Goal: Task Accomplishment & Management: Complete application form

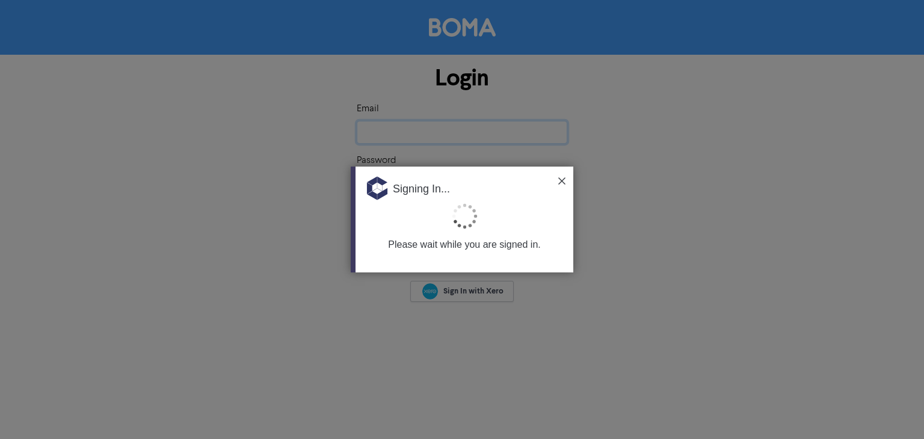
type input "[EMAIL_ADDRESS][DOMAIN_NAME]"
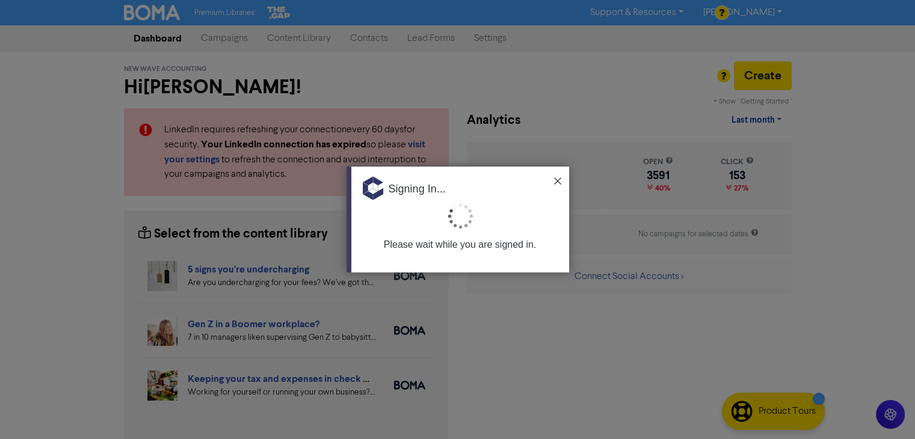
click at [558, 179] on img at bounding box center [557, 181] width 7 height 7
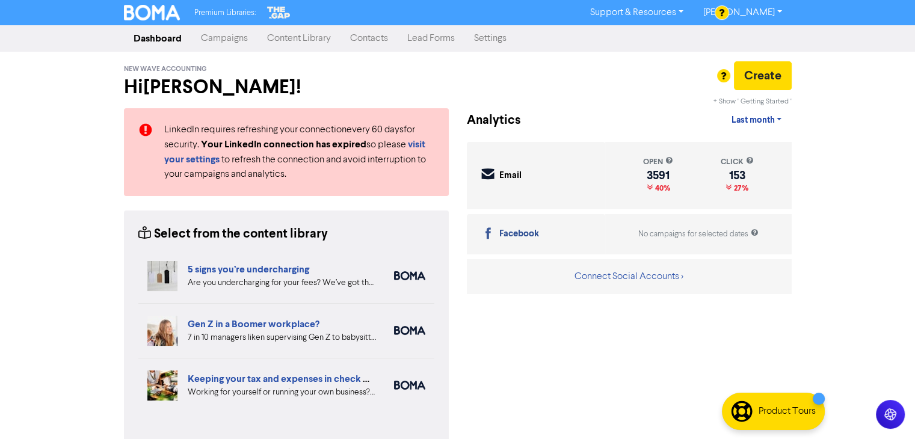
click at [374, 34] on link "Contacts" at bounding box center [369, 38] width 57 height 24
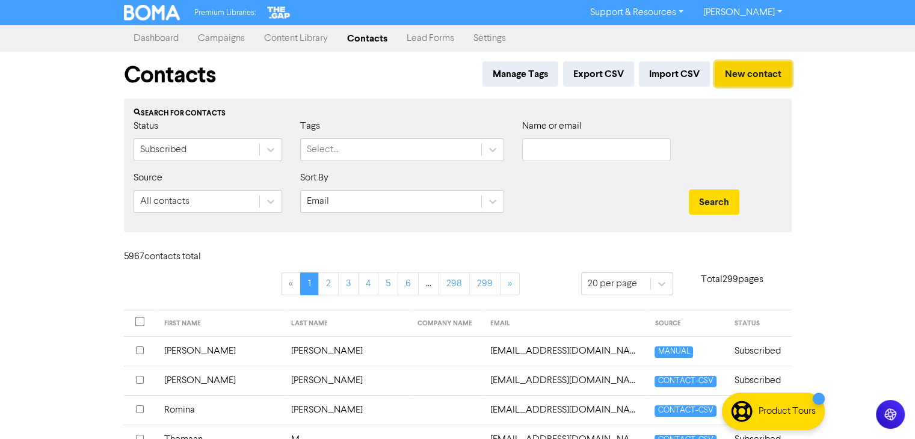
click at [750, 73] on button "New contact" at bounding box center [753, 73] width 77 height 25
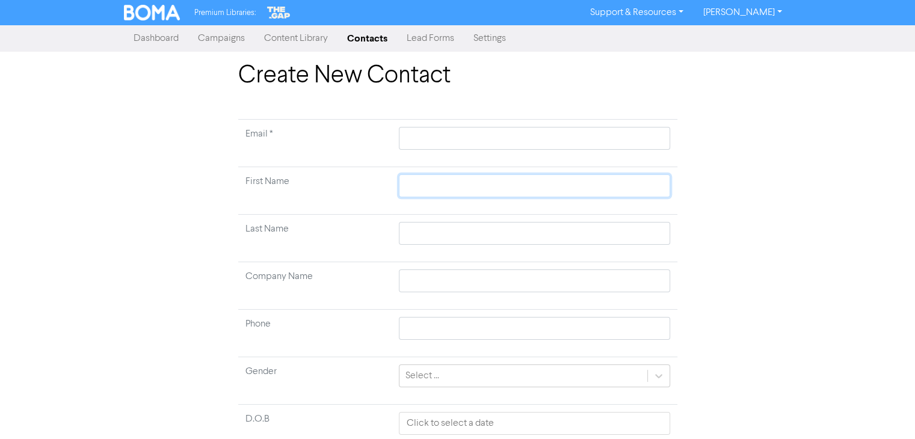
click at [451, 188] on input "text" at bounding box center [534, 186] width 271 height 23
paste input "[PERSON_NAME]"
type input "[PERSON_NAME]"
drag, startPoint x: 439, startPoint y: 185, endPoint x: 500, endPoint y: 194, distance: 61.4
click at [500, 194] on input "[PERSON_NAME]" at bounding box center [534, 186] width 271 height 23
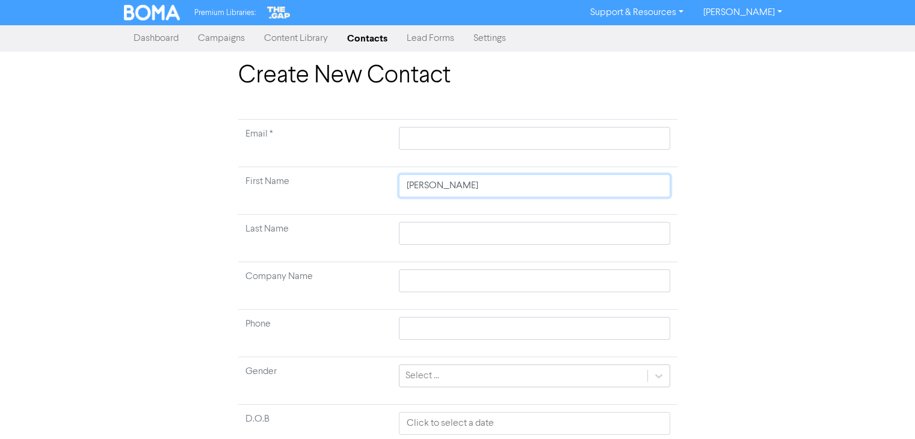
type input "[PERSON_NAME]"
click at [441, 235] on input "text" at bounding box center [534, 233] width 271 height 23
paste input "[PERSON_NAME]"
type input "[PERSON_NAME]"
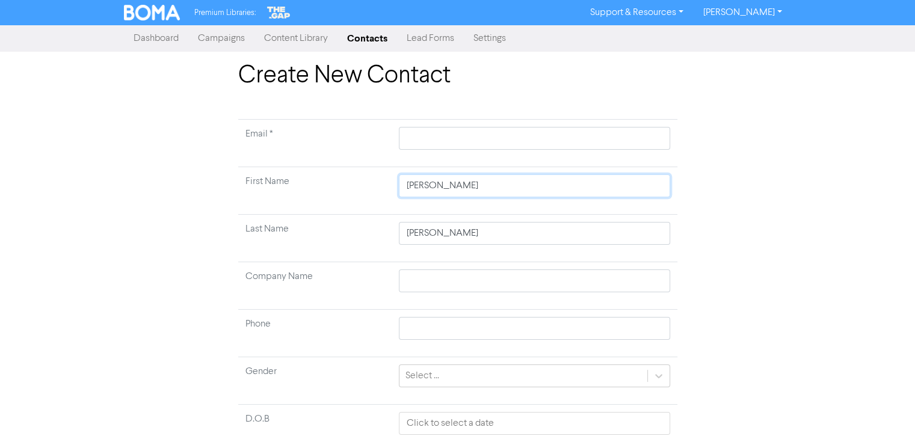
drag, startPoint x: 445, startPoint y: 186, endPoint x: 493, endPoint y: 188, distance: 48.2
click at [493, 188] on input "[PERSON_NAME]" at bounding box center [534, 186] width 271 height 23
type input "[PERSON_NAME]"
click at [447, 136] on input "text" at bounding box center [534, 138] width 271 height 23
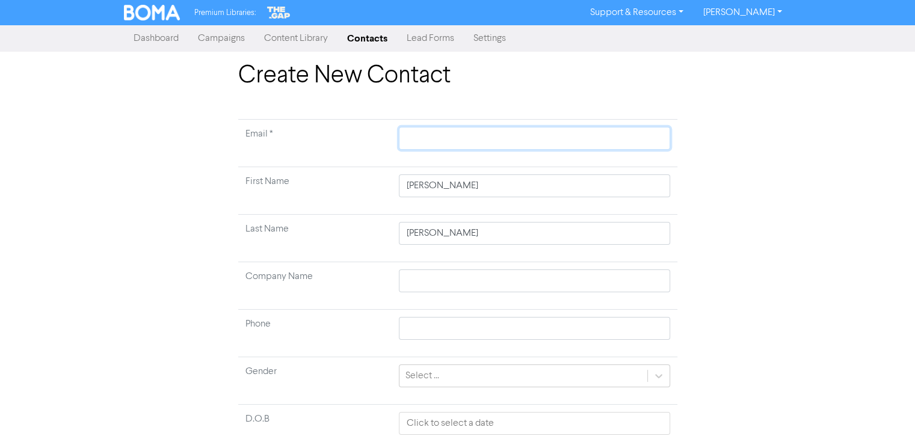
paste input "[PERSON_NAME][EMAIL_ADDRESS][PERSON_NAME][DOMAIN_NAME]"
type input "[PERSON_NAME][EMAIL_ADDRESS][PERSON_NAME][DOMAIN_NAME]"
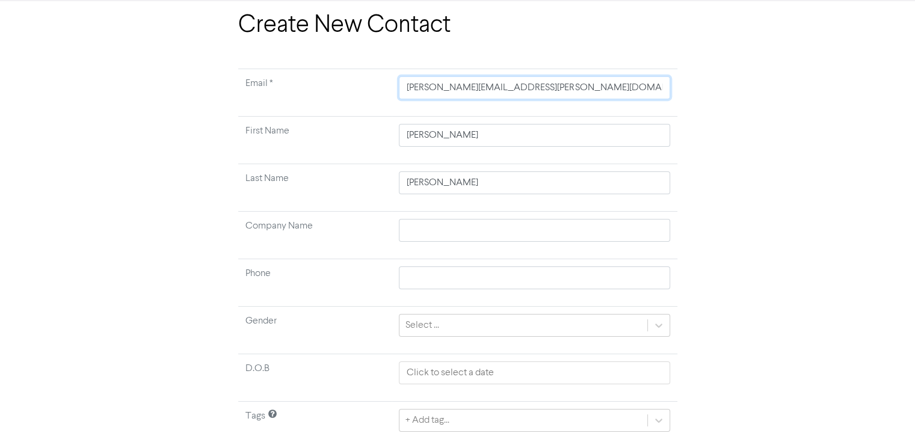
scroll to position [94, 0]
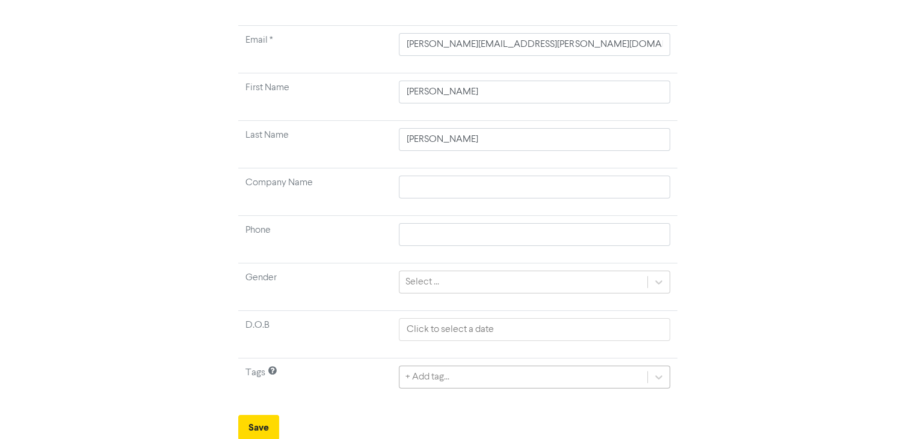
click at [480, 376] on div "+ Add tag..." at bounding box center [534, 377] width 271 height 23
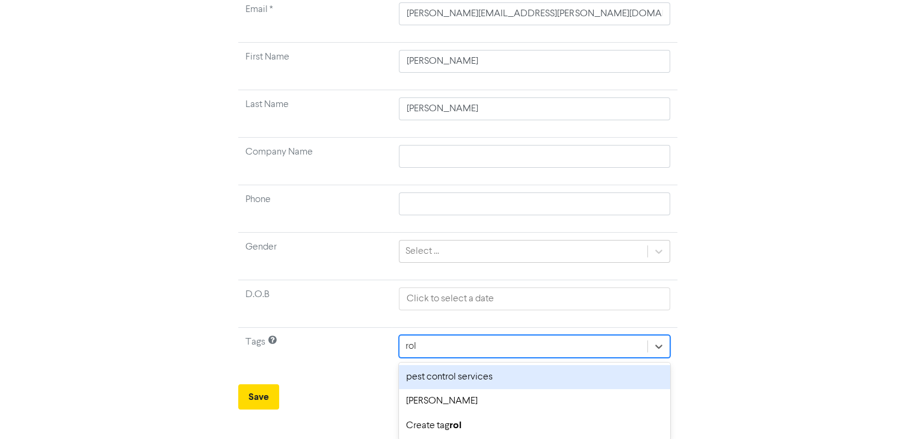
type input "rola"
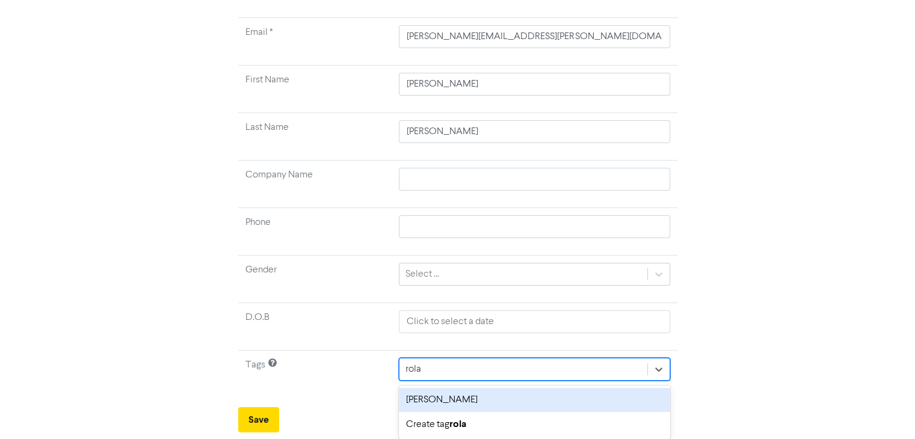
scroll to position [101, 0]
click at [454, 403] on div "[PERSON_NAME]" at bounding box center [534, 401] width 271 height 24
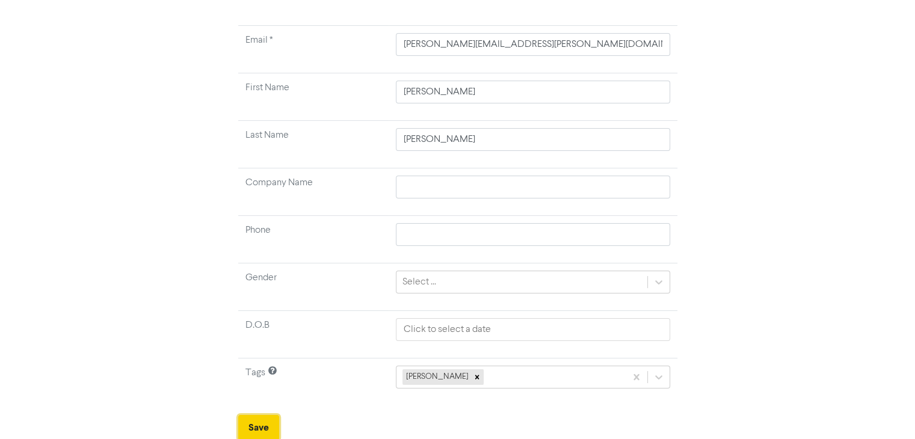
click at [268, 422] on button "Save" at bounding box center [258, 427] width 41 height 25
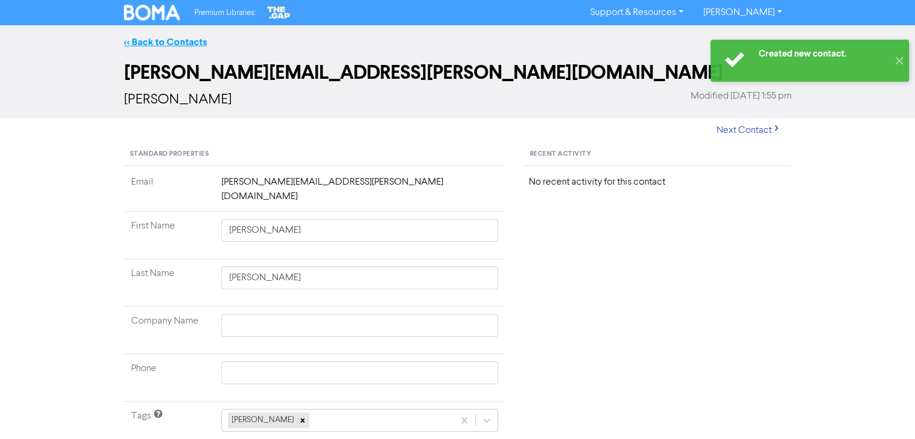
click at [178, 39] on link "<< Back to Contacts" at bounding box center [165, 42] width 83 height 12
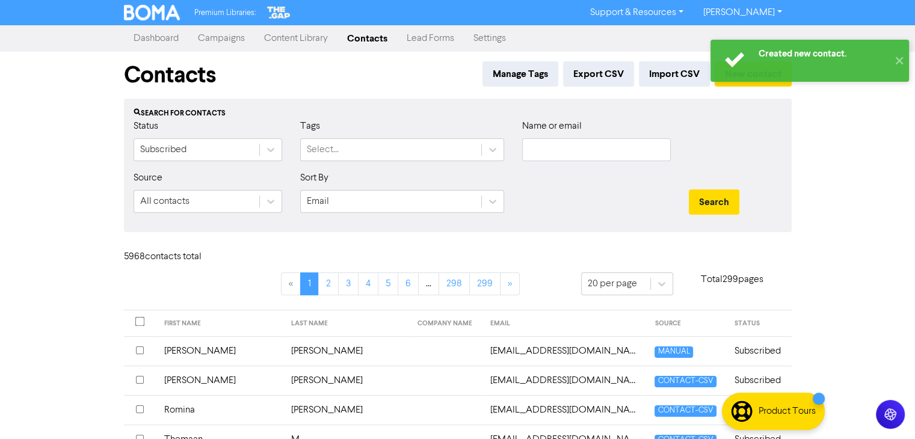
click at [756, 83] on div "Created new contact. ✕" at bounding box center [810, 61] width 211 height 54
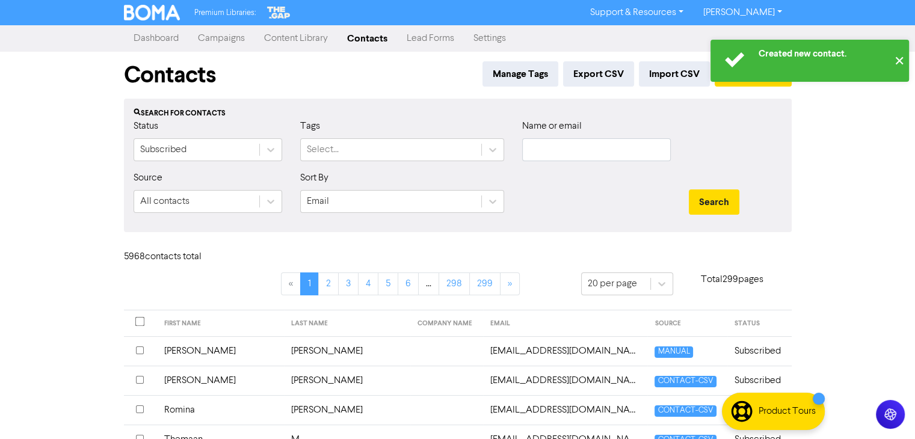
click at [900, 58] on button "✕" at bounding box center [899, 61] width 20 height 42
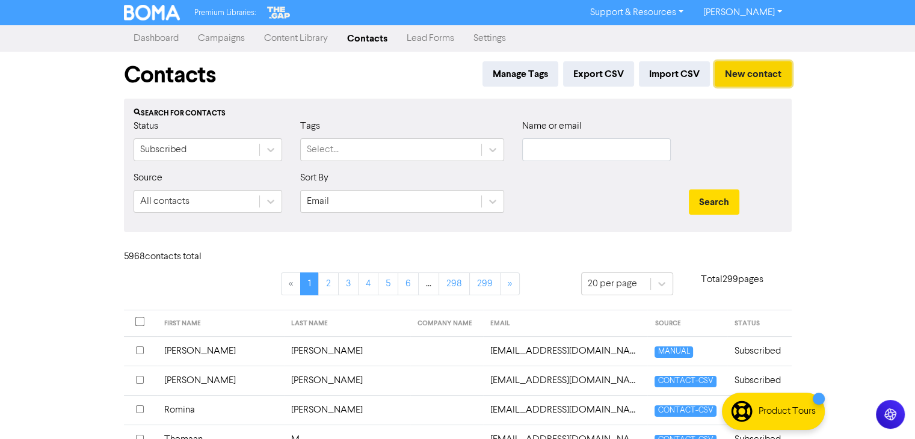
click at [760, 78] on button "New contact" at bounding box center [753, 73] width 77 height 25
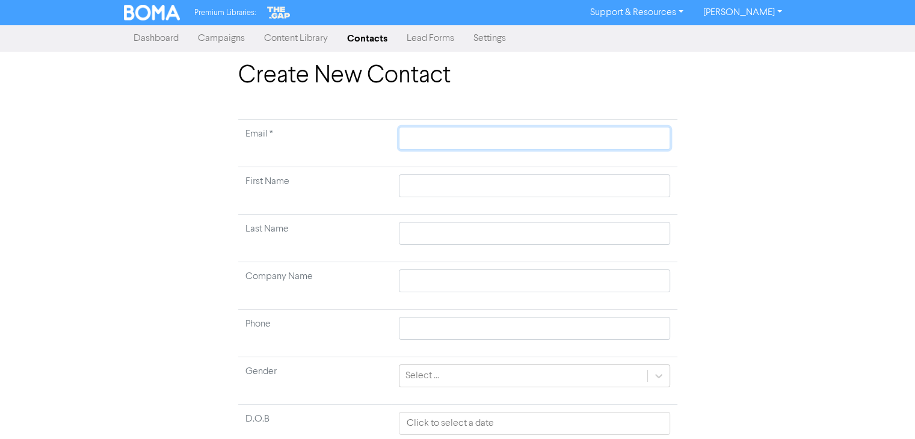
click at [420, 138] on input "text" at bounding box center [534, 138] width 271 height 23
paste input "[PERSON_NAME]"
type input "[PERSON_NAME]"
click at [424, 184] on td at bounding box center [534, 191] width 285 height 48
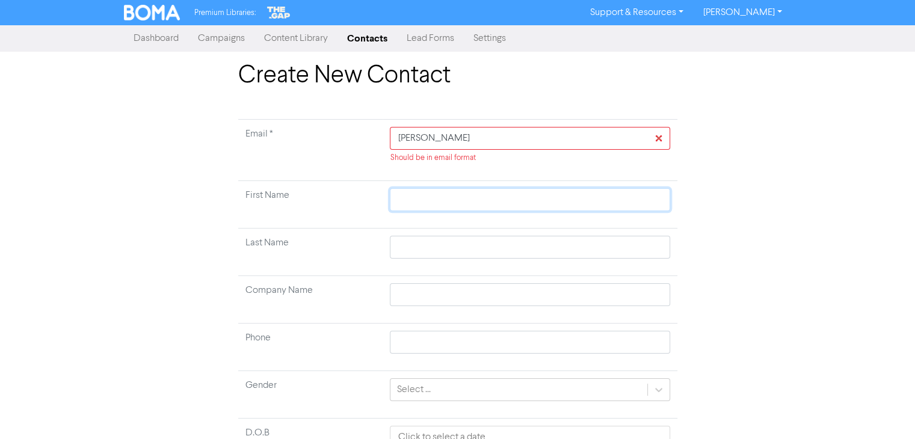
paste input "[PERSON_NAME]"
type input "[PERSON_NAME]"
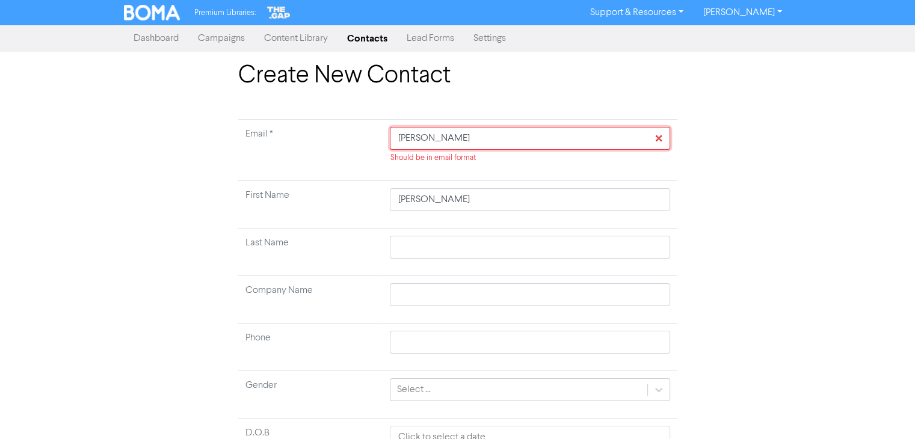
drag, startPoint x: 482, startPoint y: 137, endPoint x: 388, endPoint y: 137, distance: 93.9
click at [388, 137] on td "[PERSON_NAME] Should be in email format" at bounding box center [530, 150] width 294 height 61
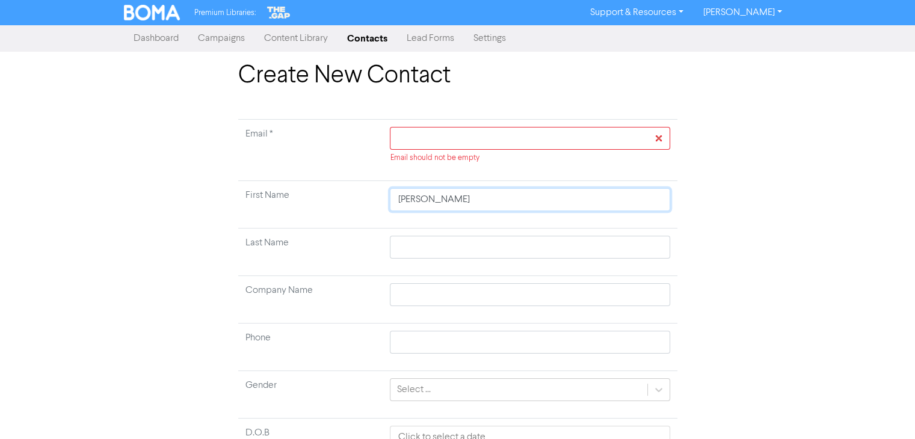
drag, startPoint x: 432, startPoint y: 203, endPoint x: 477, endPoint y: 202, distance: 45.2
click at [478, 202] on input "[PERSON_NAME]" at bounding box center [530, 199] width 280 height 23
click at [421, 247] on input "text" at bounding box center [530, 247] width 280 height 23
paste input "[PERSON_NAME]"
type input "[PERSON_NAME]"
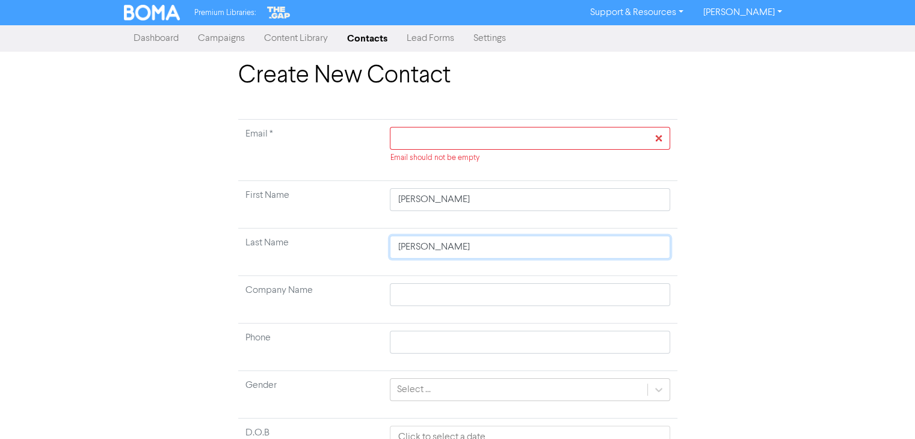
type input "[PERSON_NAME]"
drag, startPoint x: 428, startPoint y: 199, endPoint x: 484, endPoint y: 204, distance: 55.6
click at [484, 204] on input "[PERSON_NAME]" at bounding box center [530, 199] width 280 height 23
type input "[PERSON_NAME]"
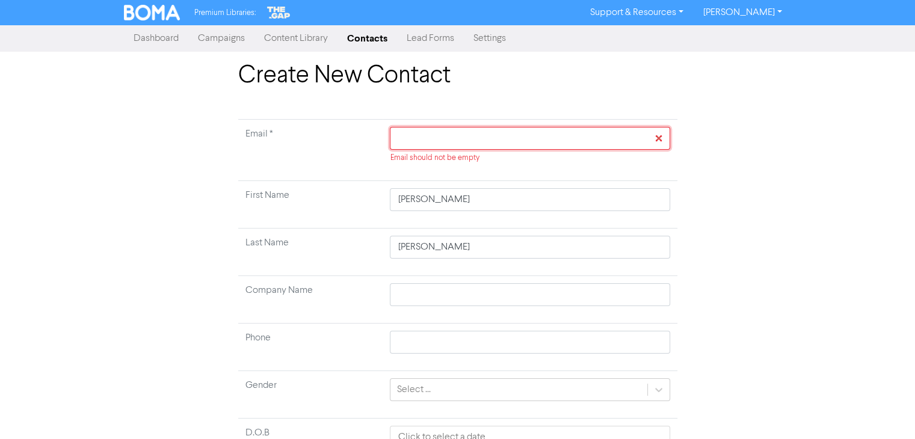
click at [438, 137] on input "text" at bounding box center [530, 138] width 280 height 23
paste input "[PERSON_NAME][EMAIL_ADDRESS][PERSON_NAME][DOMAIN_NAME]"
type input "[PERSON_NAME][EMAIL_ADDRESS][PERSON_NAME][DOMAIN_NAME]"
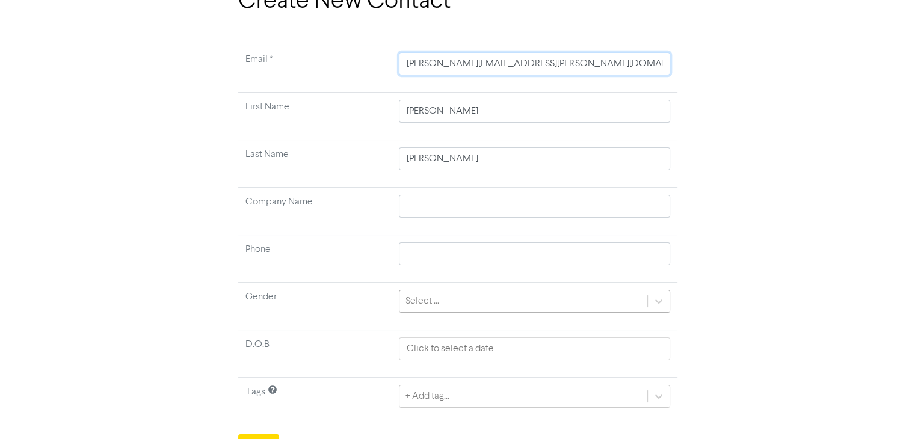
scroll to position [94, 0]
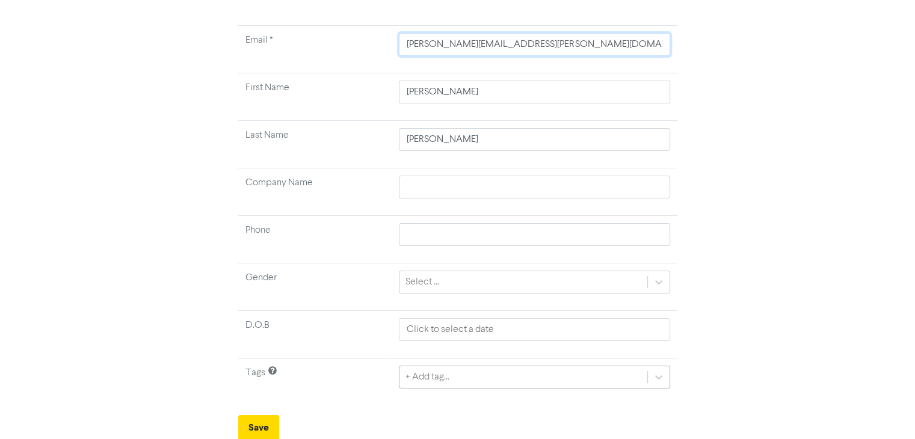
type input "[PERSON_NAME][EMAIL_ADDRESS][PERSON_NAME][DOMAIN_NAME]"
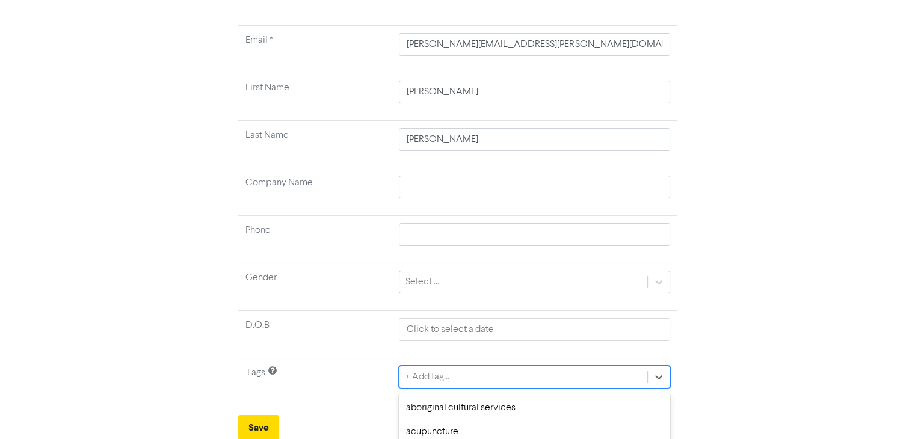
scroll to position [227, 0]
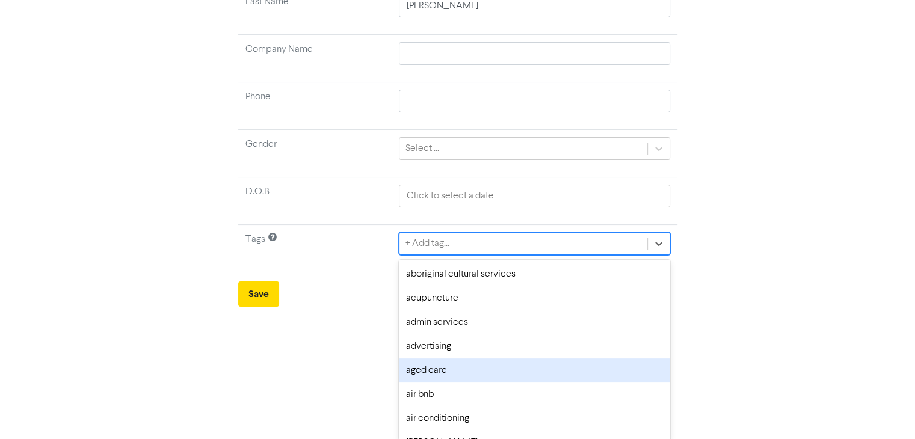
click at [593, 255] on div "option aged care focused, 5 of 287. 287 results available. Use Up and Down to c…" at bounding box center [534, 243] width 271 height 23
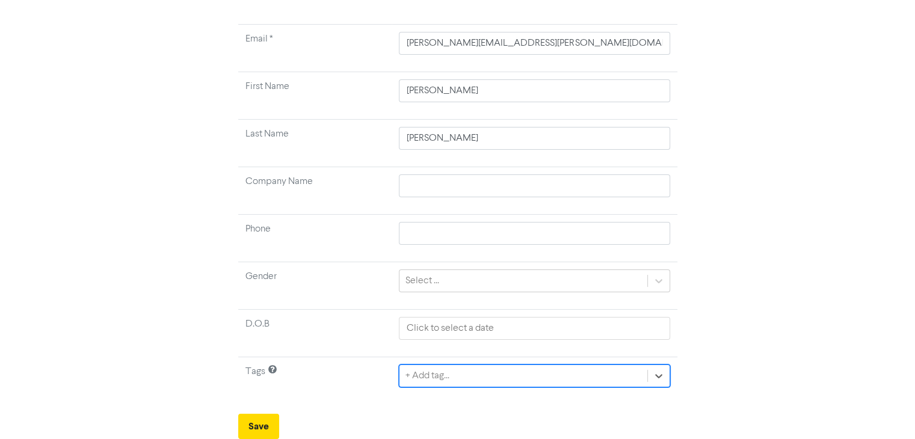
scroll to position [94, 0]
click at [534, 241] on tbody "Email * [PERSON_NAME][EMAIL_ADDRESS][PERSON_NAME][DOMAIN_NAME] First Name [PERS…" at bounding box center [457, 216] width 439 height 380
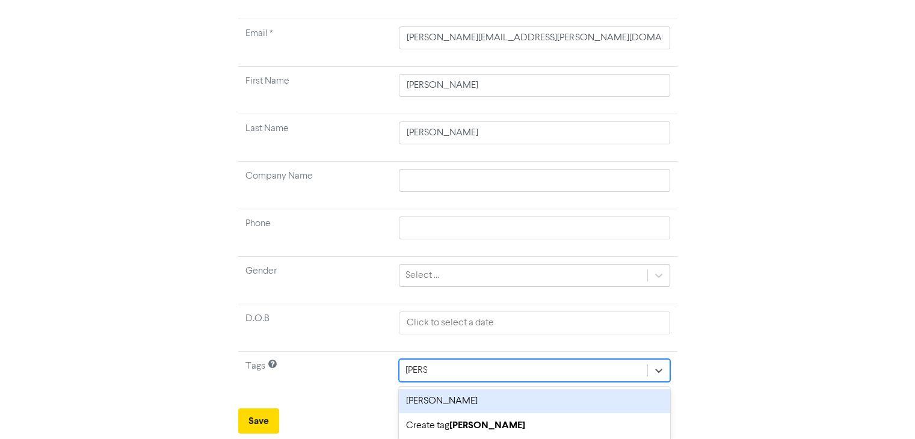
type input "[PERSON_NAME]"
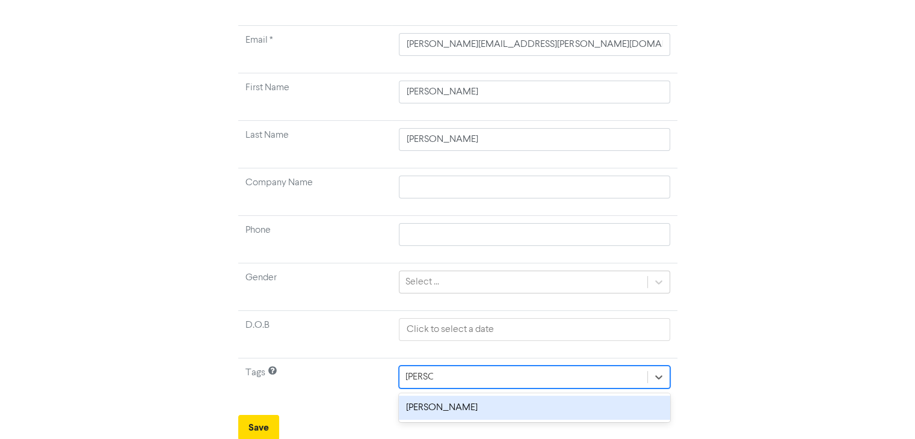
click at [457, 405] on div "[PERSON_NAME]" at bounding box center [534, 408] width 271 height 24
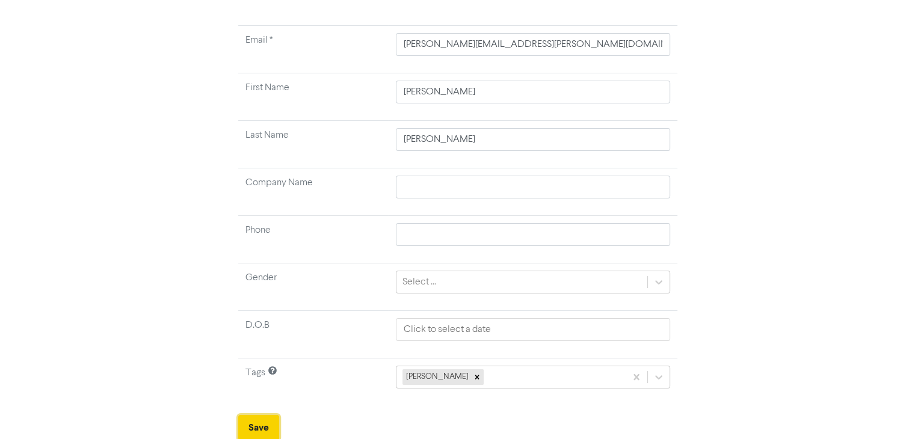
click at [258, 425] on button "Save" at bounding box center [258, 427] width 41 height 25
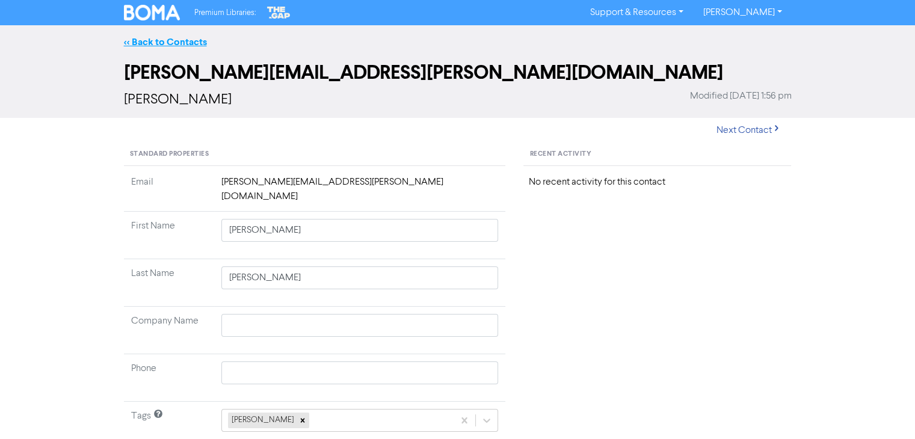
click at [160, 42] on link "<< Back to Contacts" at bounding box center [165, 42] width 83 height 12
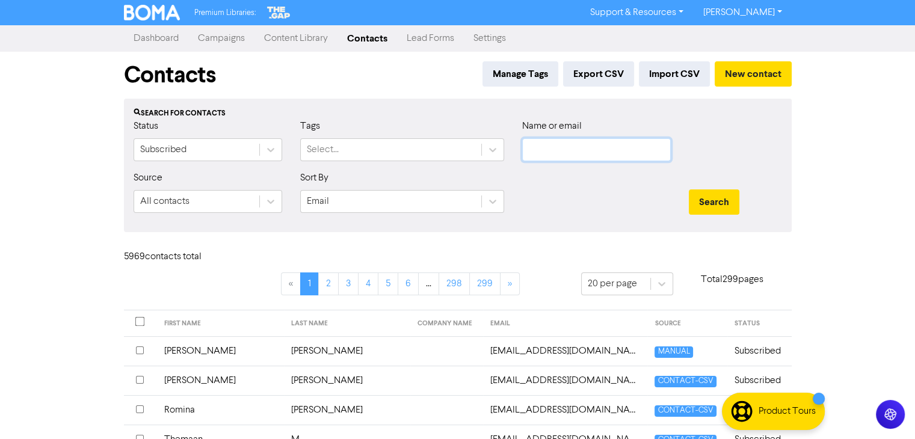
click at [590, 150] on input "text" at bounding box center [596, 149] width 149 height 23
paste input "[PERSON_NAME][EMAIL_ADDRESS][PERSON_NAME][DOMAIN_NAME]"
click at [710, 201] on button "Search" at bounding box center [714, 202] width 51 height 25
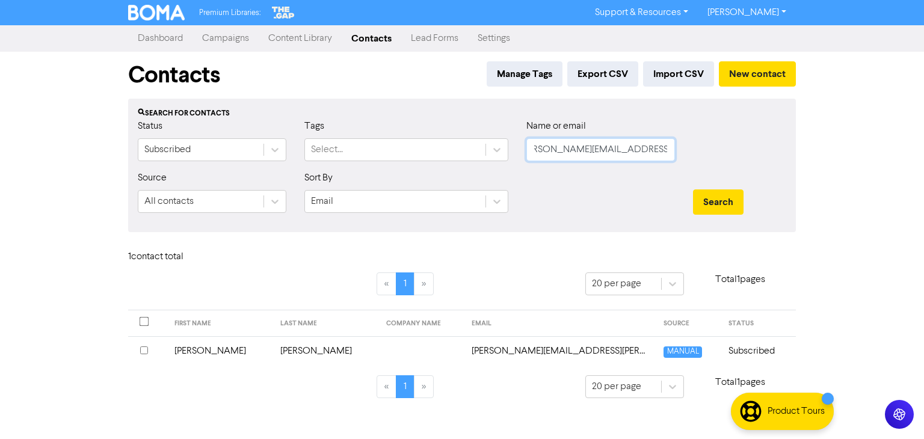
scroll to position [0, 0]
drag, startPoint x: 668, startPoint y: 151, endPoint x: 513, endPoint y: 164, distance: 155.8
click at [513, 164] on div "Status Subscribed Tags Select... Name or email [PERSON_NAME][EMAIL_ADDRESS][PER…" at bounding box center [462, 145] width 667 height 52
type input "[DOMAIN_NAME]"
drag, startPoint x: 619, startPoint y: 151, endPoint x: 524, endPoint y: 158, distance: 95.9
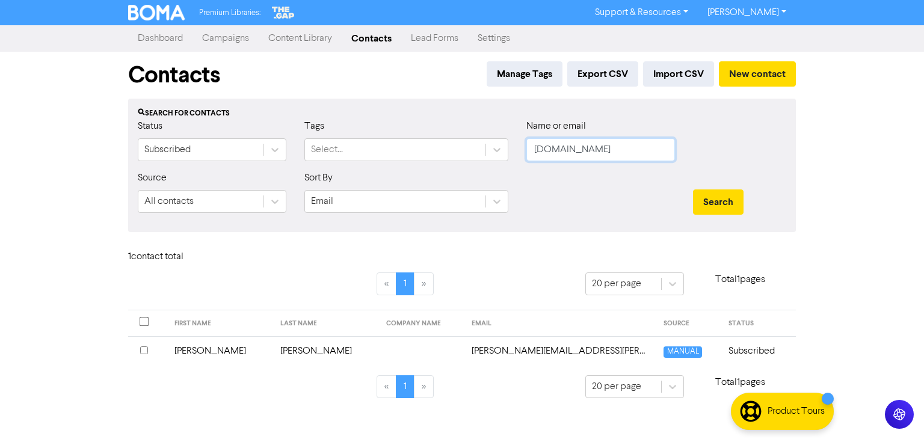
click at [524, 158] on div "Name or email [DOMAIN_NAME]" at bounding box center [601, 145] width 167 height 52
paste input "[PERSON_NAME][EMAIL_ADDRESS][PERSON_NAME][DOMAIN_NAME]"
type input "[PERSON_NAME][EMAIL_ADDRESS][PERSON_NAME][DOMAIN_NAME]"
click at [715, 200] on button "Search" at bounding box center [718, 202] width 51 height 25
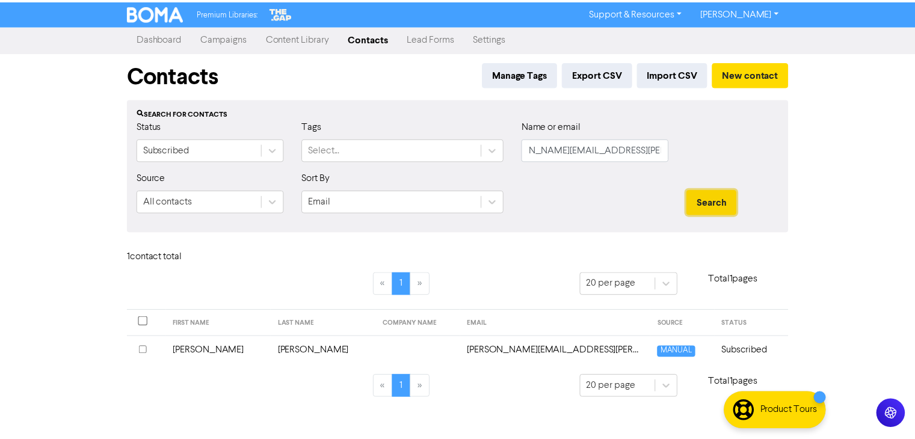
scroll to position [0, 0]
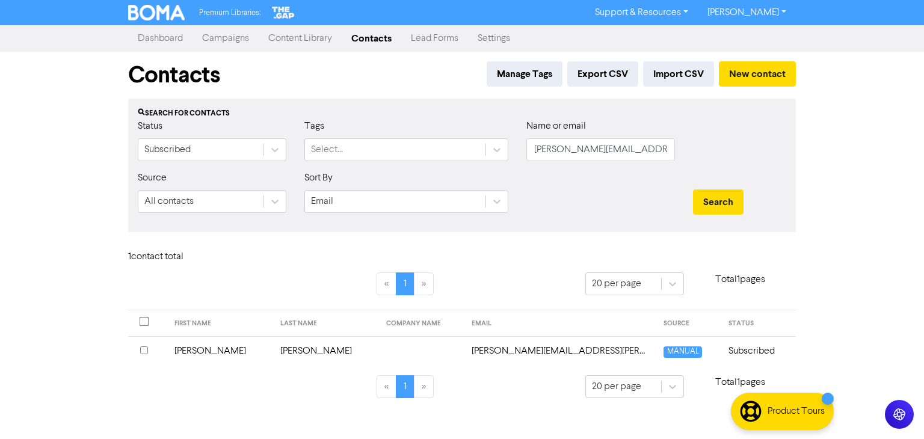
click at [274, 351] on td "[PERSON_NAME]" at bounding box center [326, 350] width 106 height 29
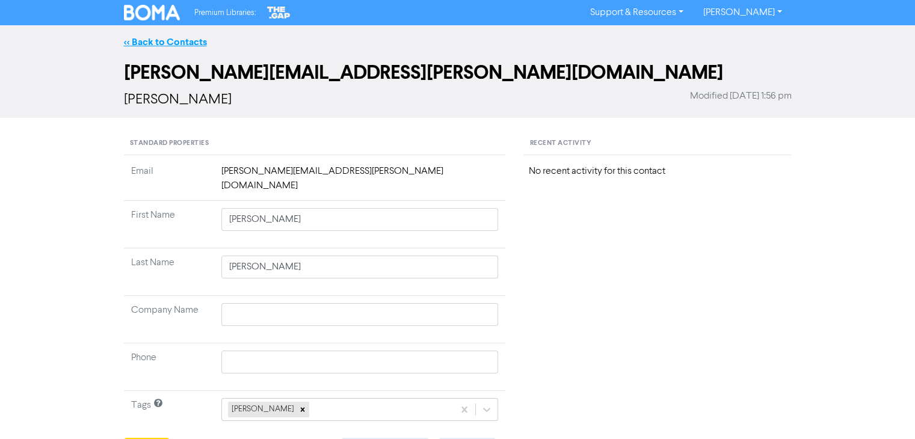
click at [164, 39] on link "<< Back to Contacts" at bounding box center [165, 42] width 83 height 12
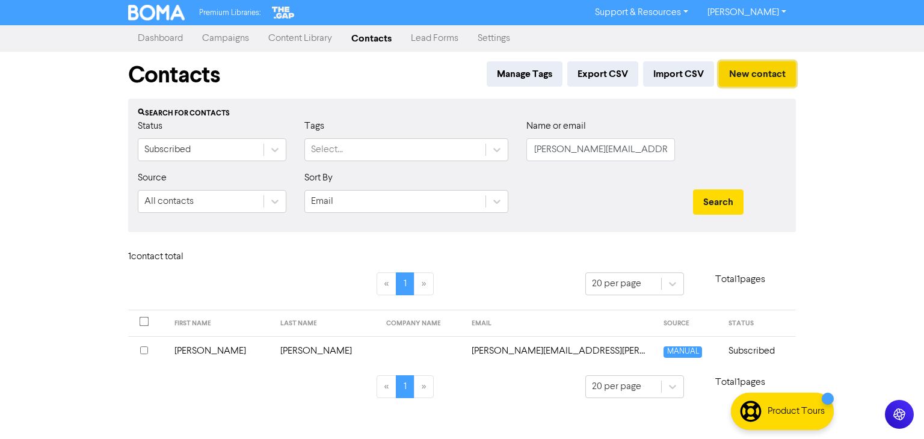
click at [755, 69] on button "New contact" at bounding box center [757, 73] width 77 height 25
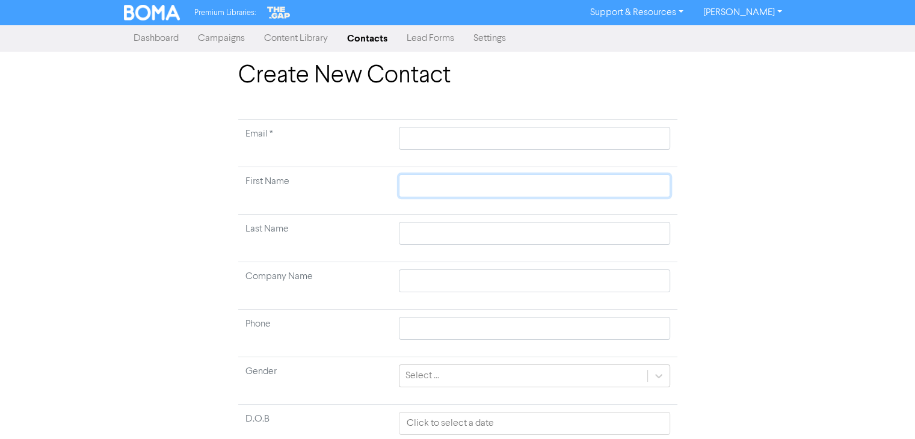
click at [456, 184] on input "text" at bounding box center [534, 186] width 271 height 23
paste input "[PERSON_NAME]"
type input "[PERSON_NAME]"
drag, startPoint x: 435, startPoint y: 187, endPoint x: 492, endPoint y: 190, distance: 56.7
click at [492, 190] on input "[PERSON_NAME]" at bounding box center [534, 186] width 271 height 23
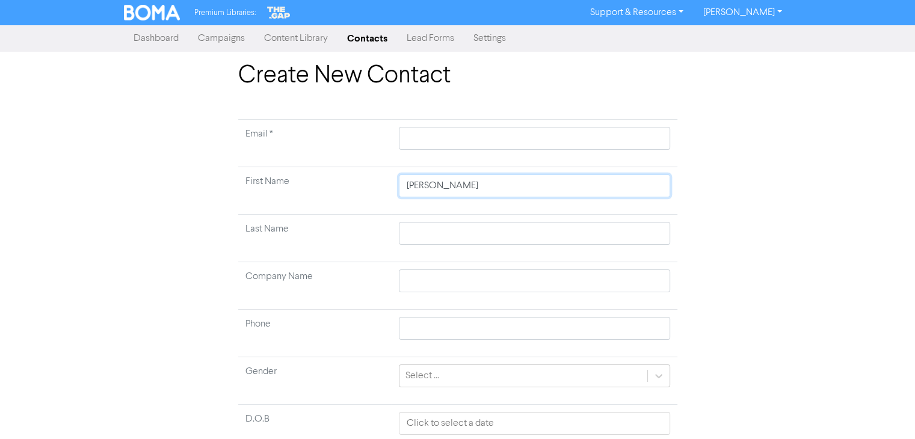
type input "[PERSON_NAME]"
click at [433, 228] on input "text" at bounding box center [534, 233] width 271 height 23
paste input "Gorringe"
type input "Gorringe"
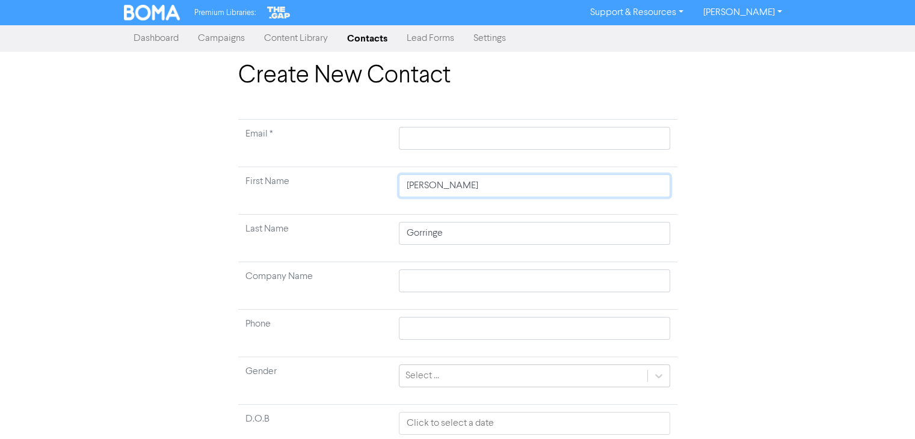
drag, startPoint x: 437, startPoint y: 187, endPoint x: 484, endPoint y: 188, distance: 47.0
click at [484, 188] on input "[PERSON_NAME]" at bounding box center [534, 186] width 271 height 23
type input "[PERSON_NAME]"
click at [453, 292] on input "text" at bounding box center [534, 281] width 271 height 23
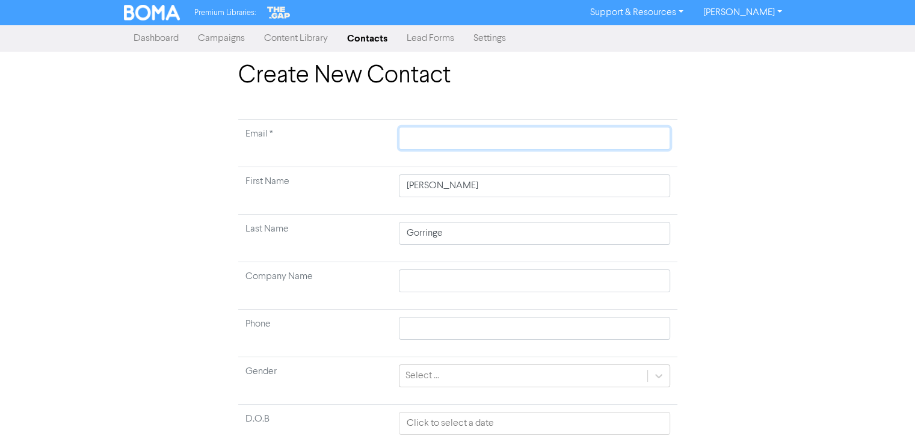
click at [442, 134] on input "text" at bounding box center [534, 138] width 271 height 23
paste input "[PERSON_NAME][EMAIL_ADDRESS][DOMAIN_NAME]"
type input "[PERSON_NAME][EMAIL_ADDRESS][DOMAIN_NAME]"
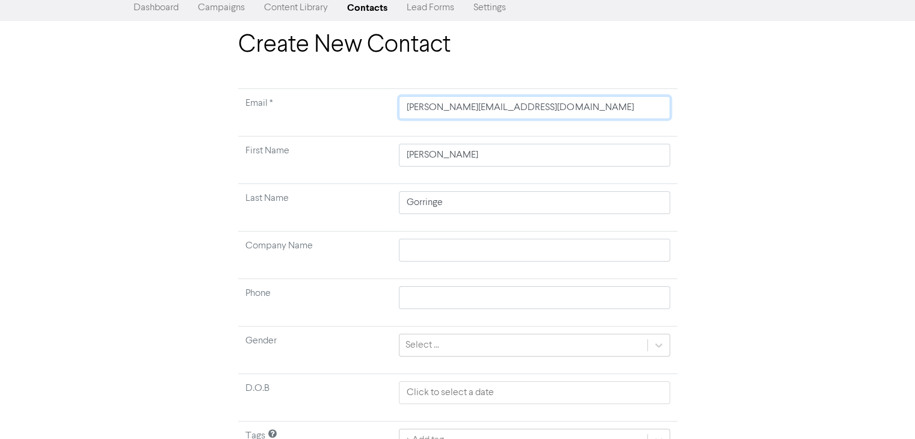
scroll to position [60, 0]
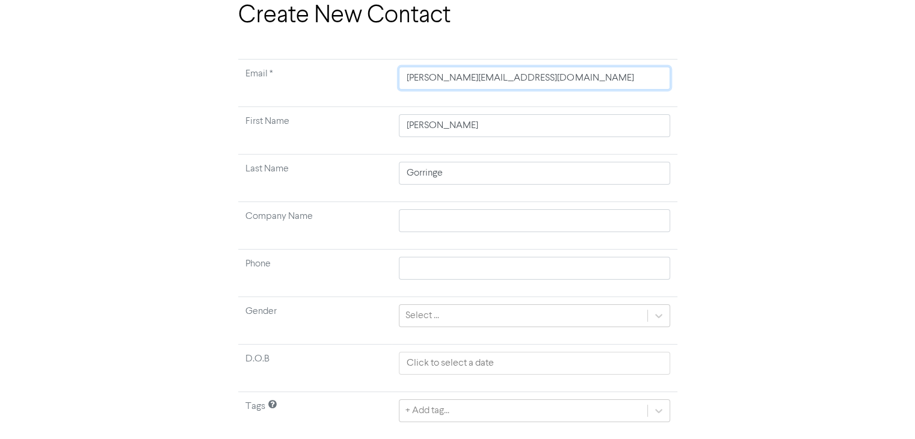
type input "[PERSON_NAME][EMAIL_ADDRESS][DOMAIN_NAME]"
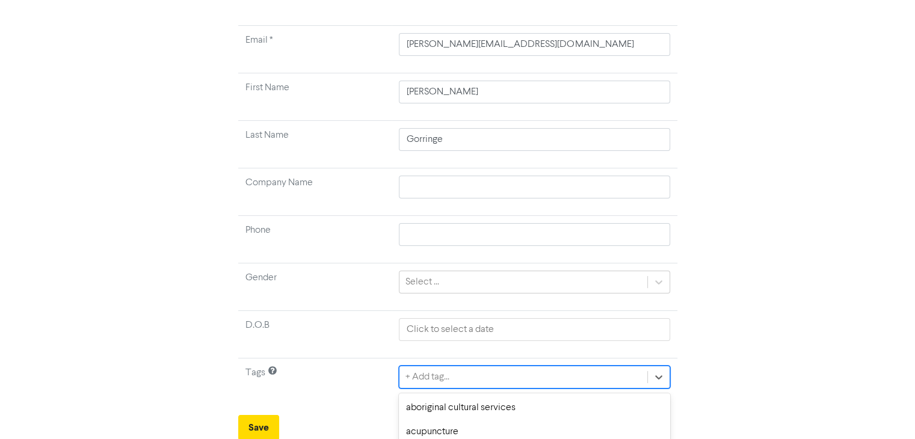
scroll to position [227, 0]
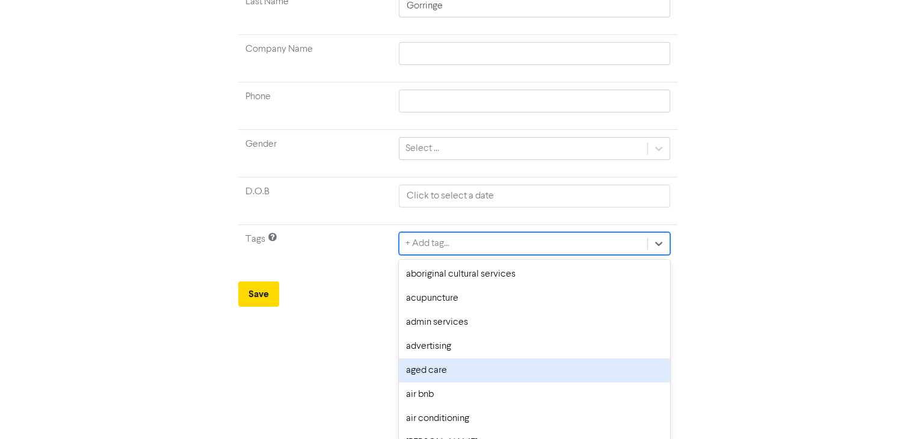
click at [475, 255] on div "option aged care focused, 5 of 287. 287 results available. Use Up and Down to c…" at bounding box center [534, 243] width 271 height 23
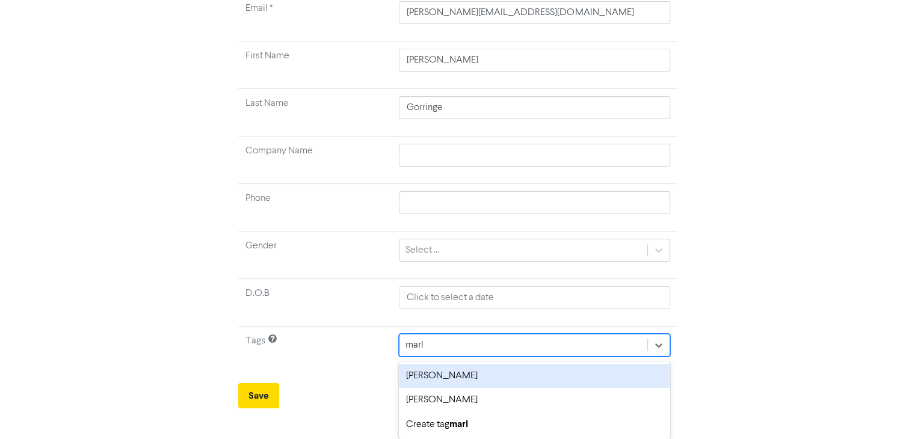
scroll to position [125, 0]
type input "[PERSON_NAME]"
click at [463, 375] on div "[PERSON_NAME]" at bounding box center [534, 377] width 271 height 24
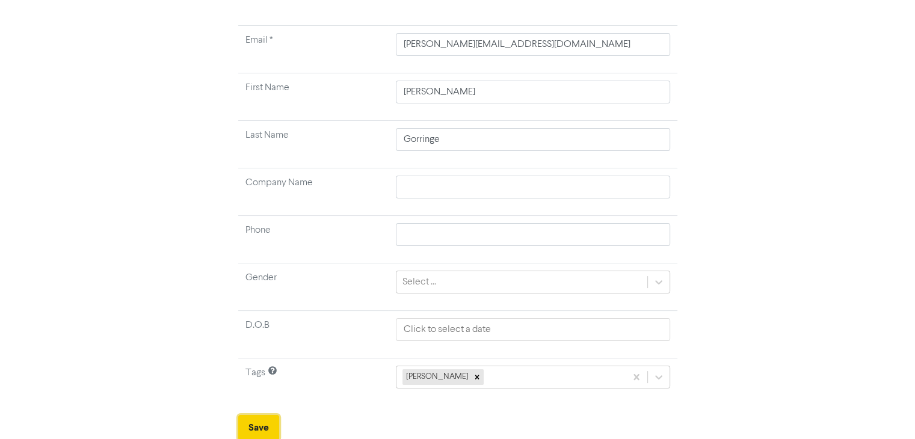
click at [258, 424] on button "Save" at bounding box center [258, 427] width 41 height 25
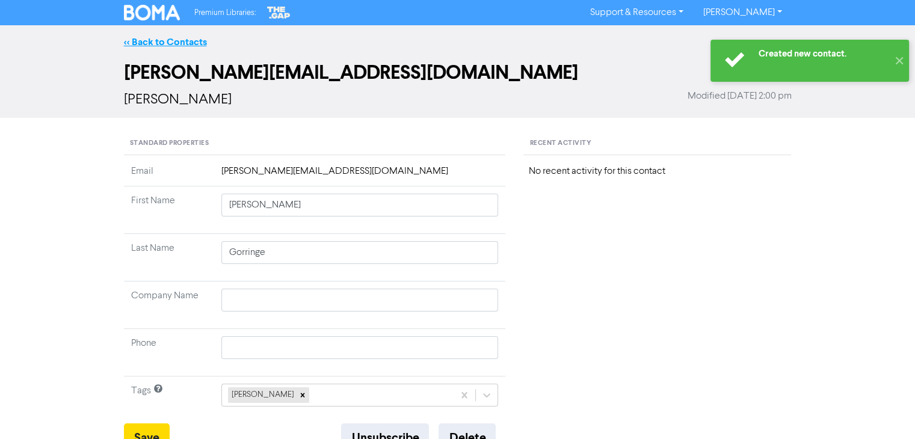
click at [185, 39] on link "<< Back to Contacts" at bounding box center [165, 42] width 83 height 12
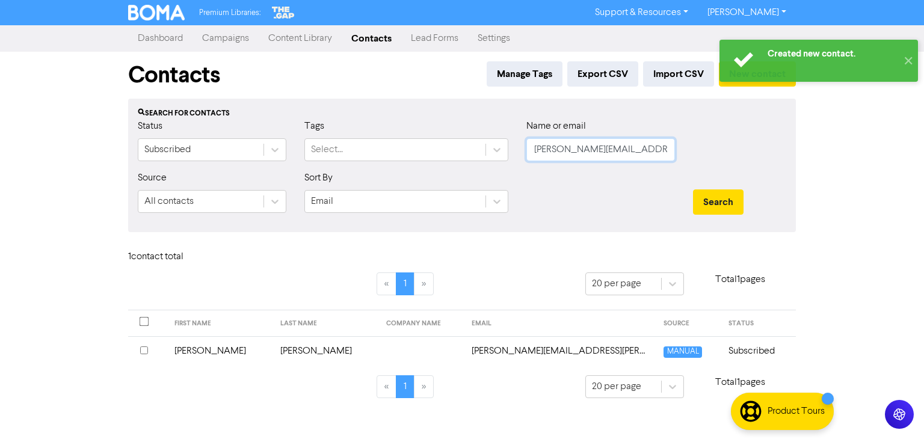
drag, startPoint x: 664, startPoint y: 151, endPoint x: 540, endPoint y: 156, distance: 124.1
click at [540, 156] on input "[PERSON_NAME][EMAIL_ADDRESS][PERSON_NAME][DOMAIN_NAME]" at bounding box center [601, 149] width 149 height 23
type input "[DOMAIN_NAME]"
drag, startPoint x: 616, startPoint y: 152, endPoint x: 508, endPoint y: 151, distance: 107.7
click at [504, 152] on div "Status Subscribed Tags Select... Name or email [DOMAIN_NAME]" at bounding box center [462, 145] width 667 height 52
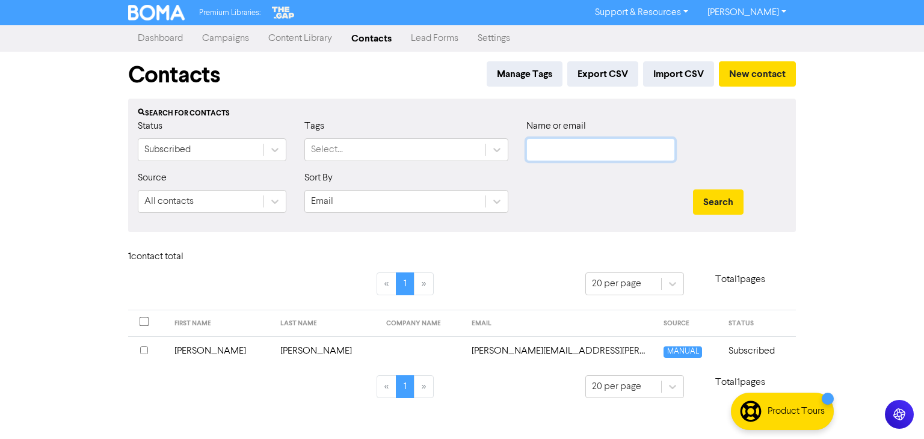
paste input "[PERSON_NAME][EMAIL_ADDRESS][DOMAIN_NAME]"
type input "[PERSON_NAME][EMAIL_ADDRESS][DOMAIN_NAME]"
click at [722, 199] on button "Search" at bounding box center [718, 202] width 51 height 25
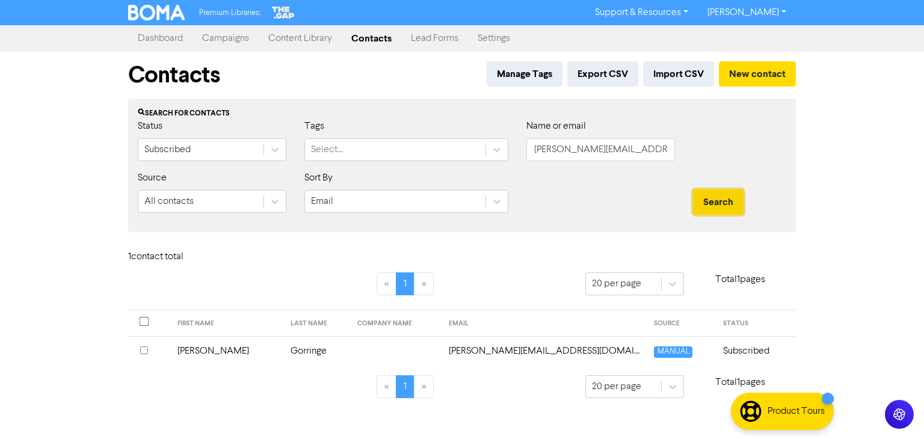
click at [722, 203] on button "Search" at bounding box center [718, 202] width 51 height 25
